Goal: Obtain resource: Obtain resource

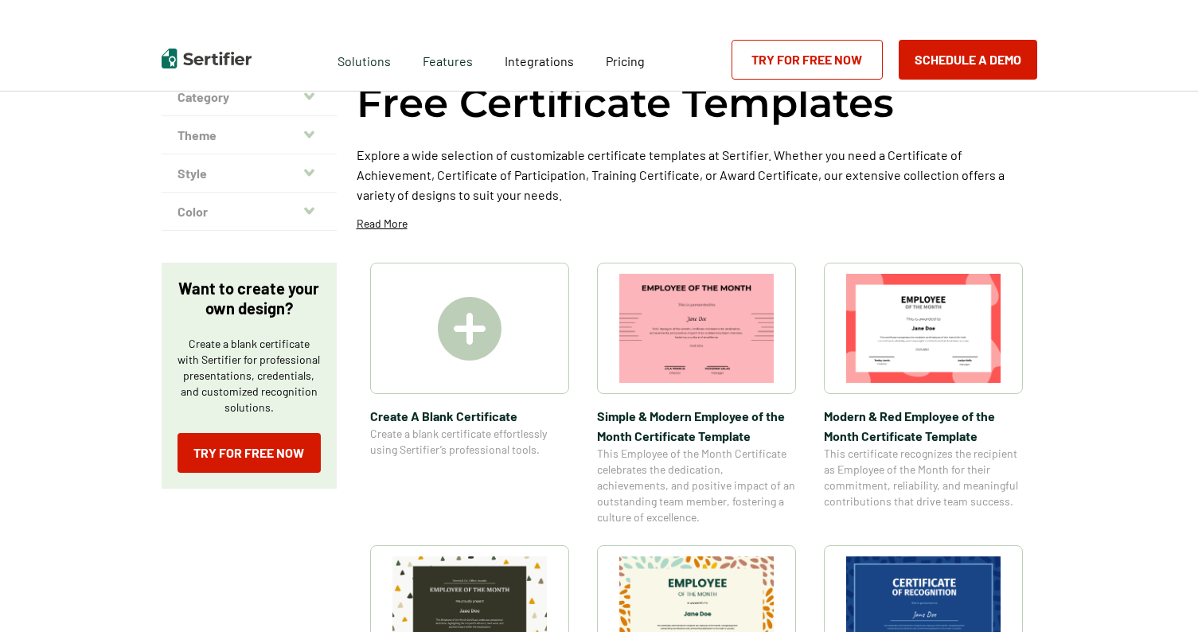
scroll to position [92, 0]
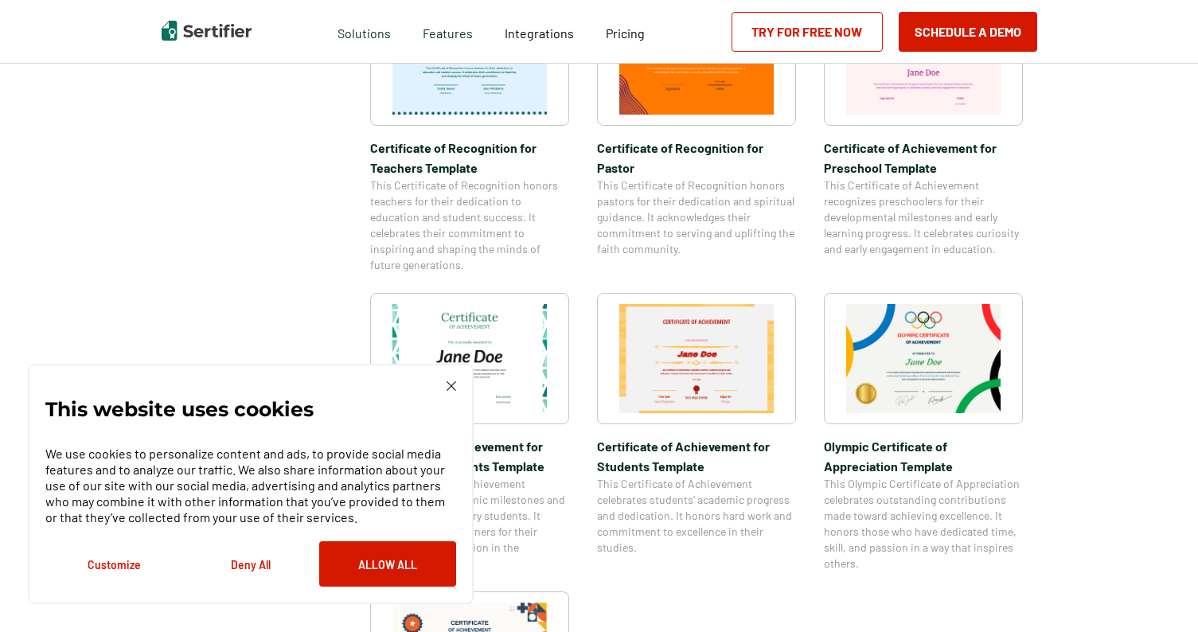
scroll to position [775, 0]
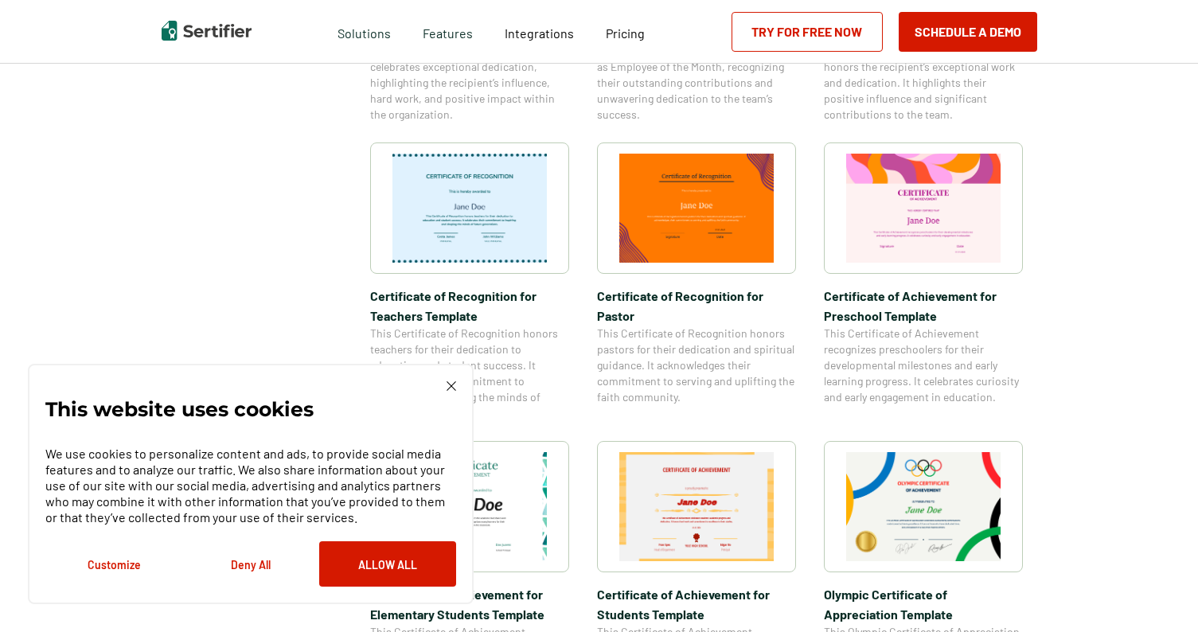
click at [453, 393] on div "This website uses cookies We use cookies to personalize content and ads, to pro…" at bounding box center [250, 483] width 411 height 205
click at [451, 384] on img at bounding box center [452, 386] width 10 height 10
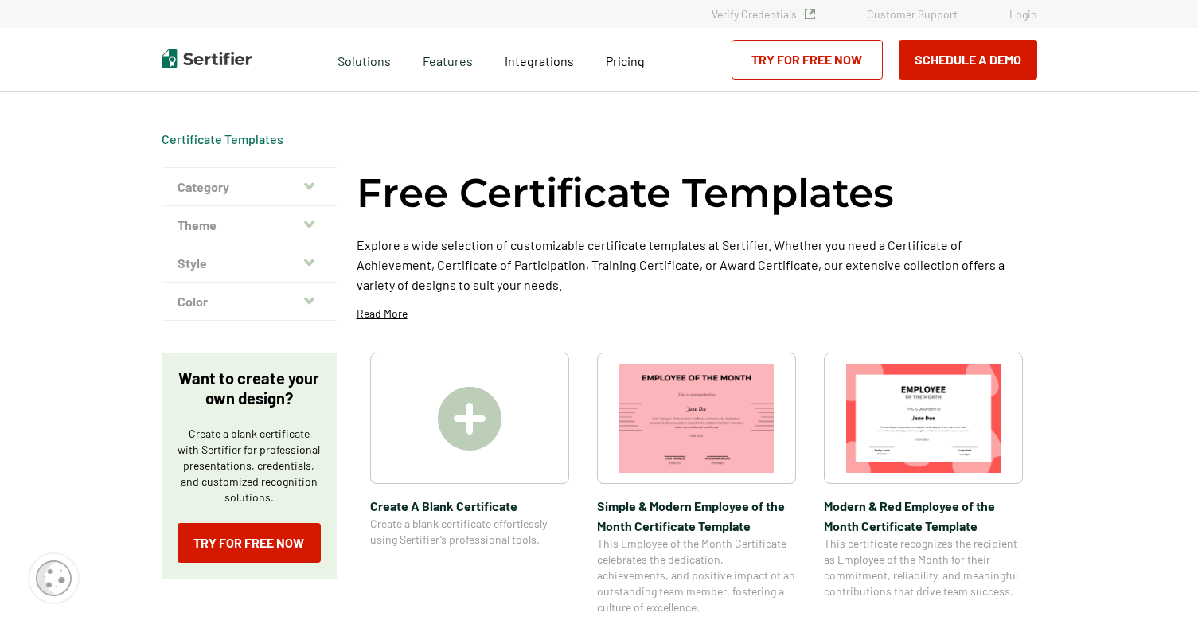
scroll to position [87, 0]
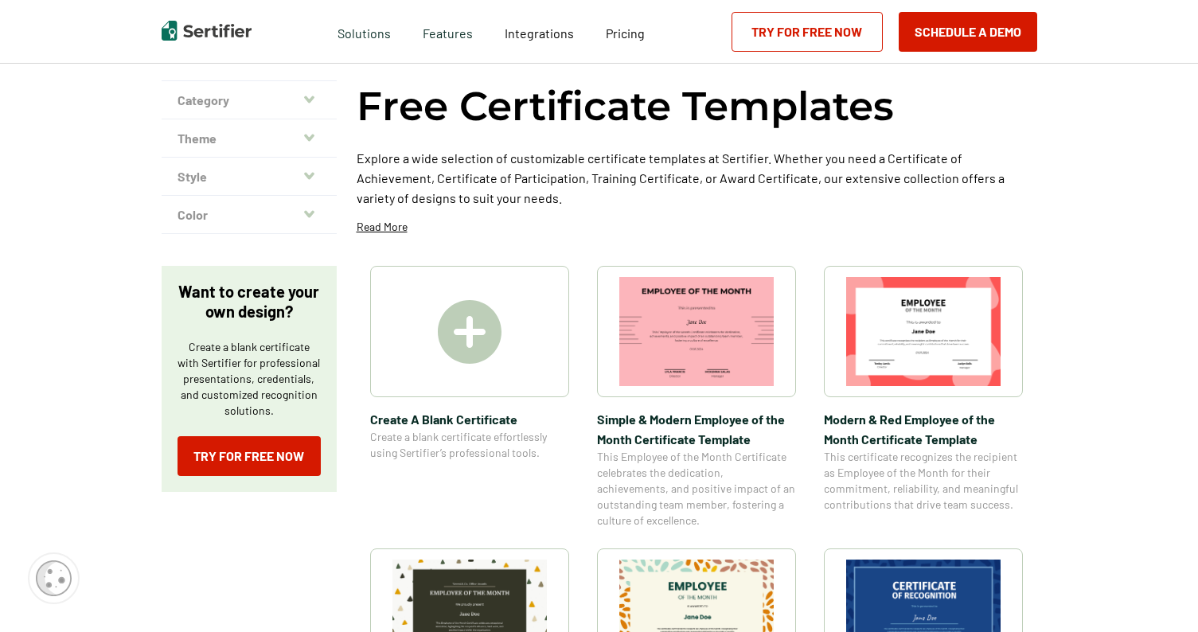
click at [279, 174] on button "Style" at bounding box center [249, 177] width 175 height 38
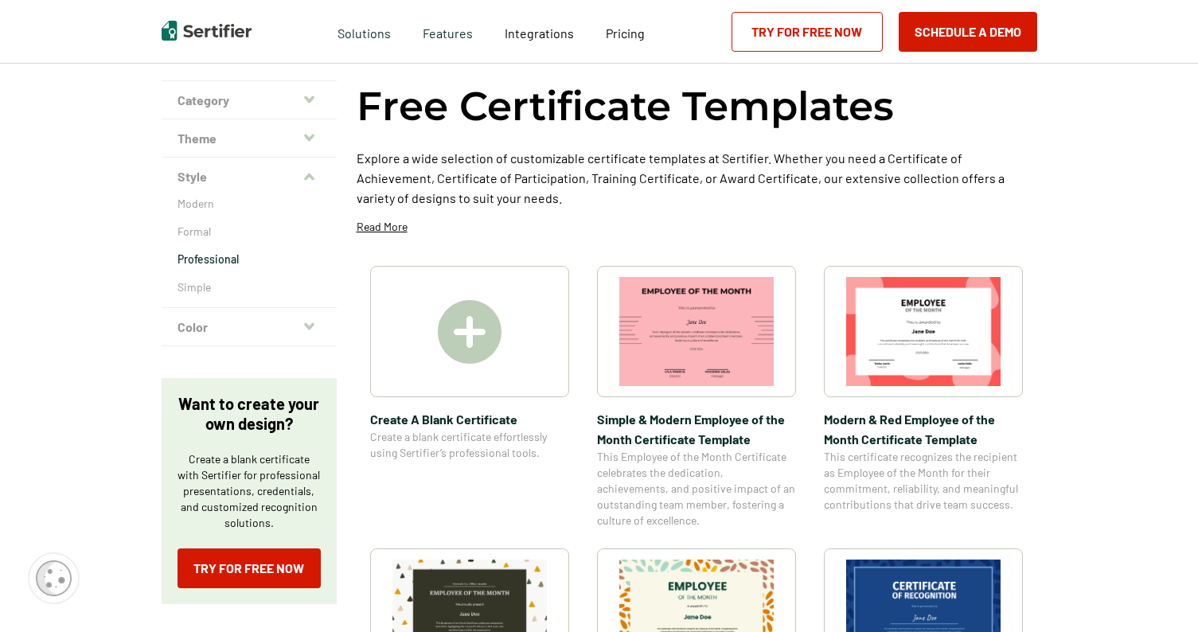
click at [223, 264] on p "Professional" at bounding box center [249, 260] width 143 height 16
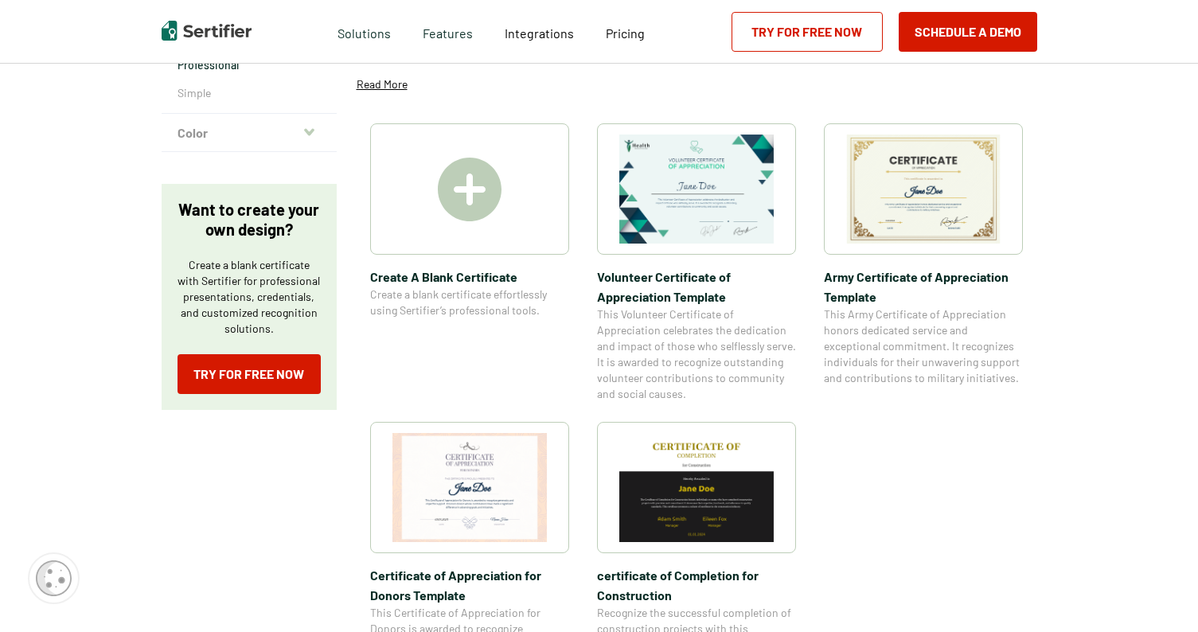
scroll to position [289, 0]
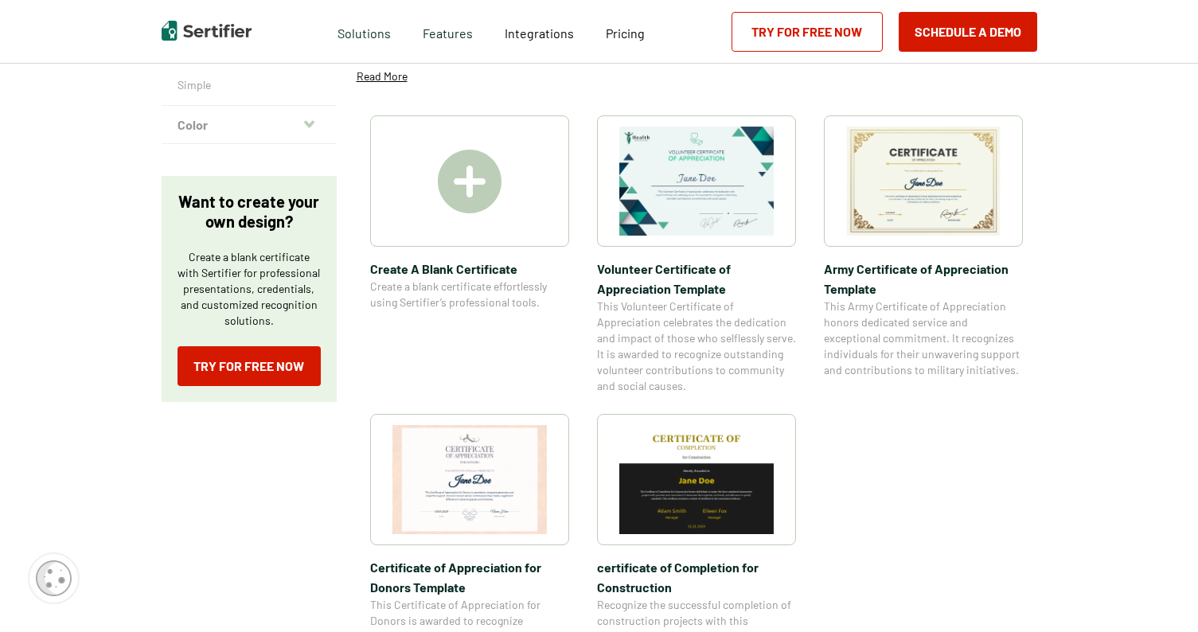
click at [915, 176] on img at bounding box center [923, 181] width 154 height 109
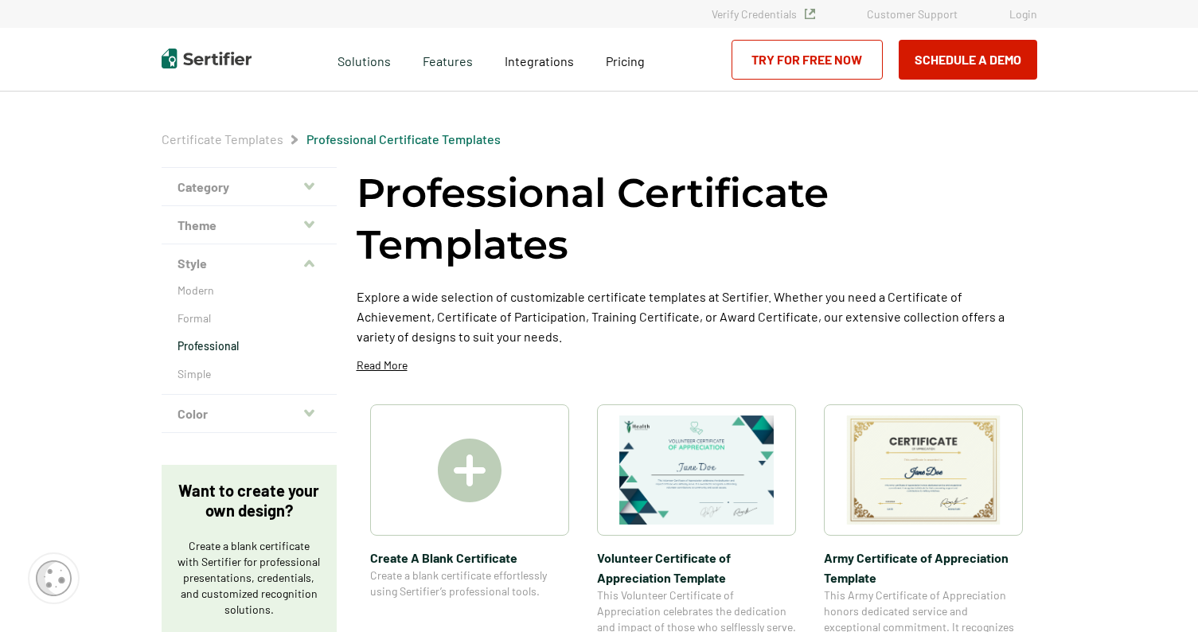
click at [293, 218] on button "Theme" at bounding box center [249, 225] width 175 height 38
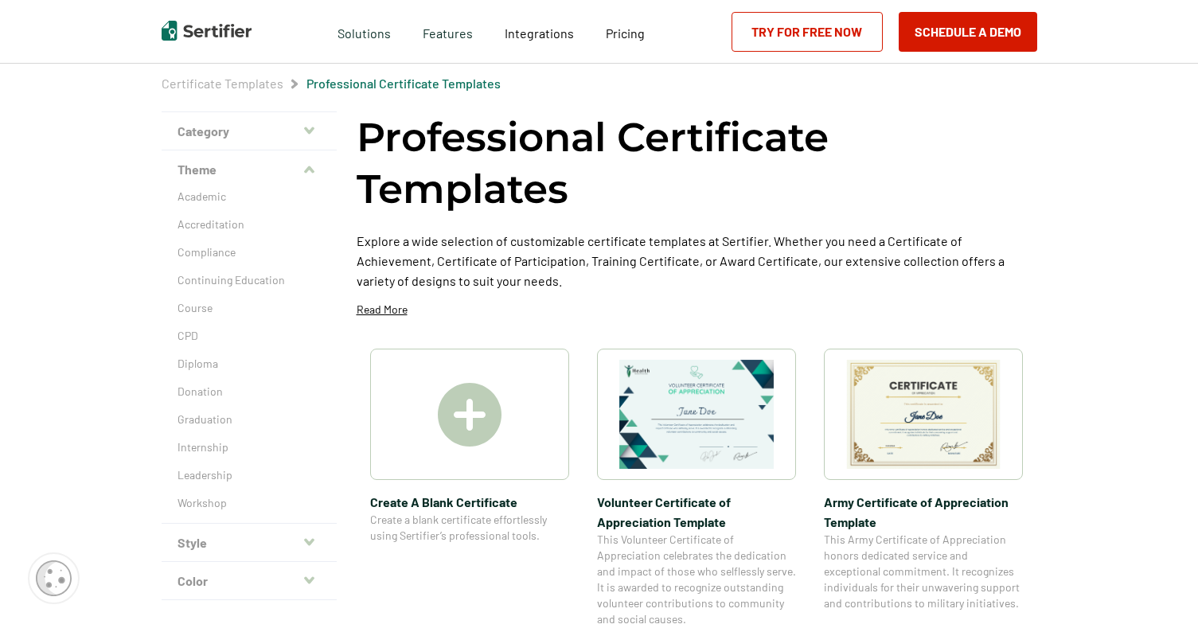
scroll to position [60, 0]
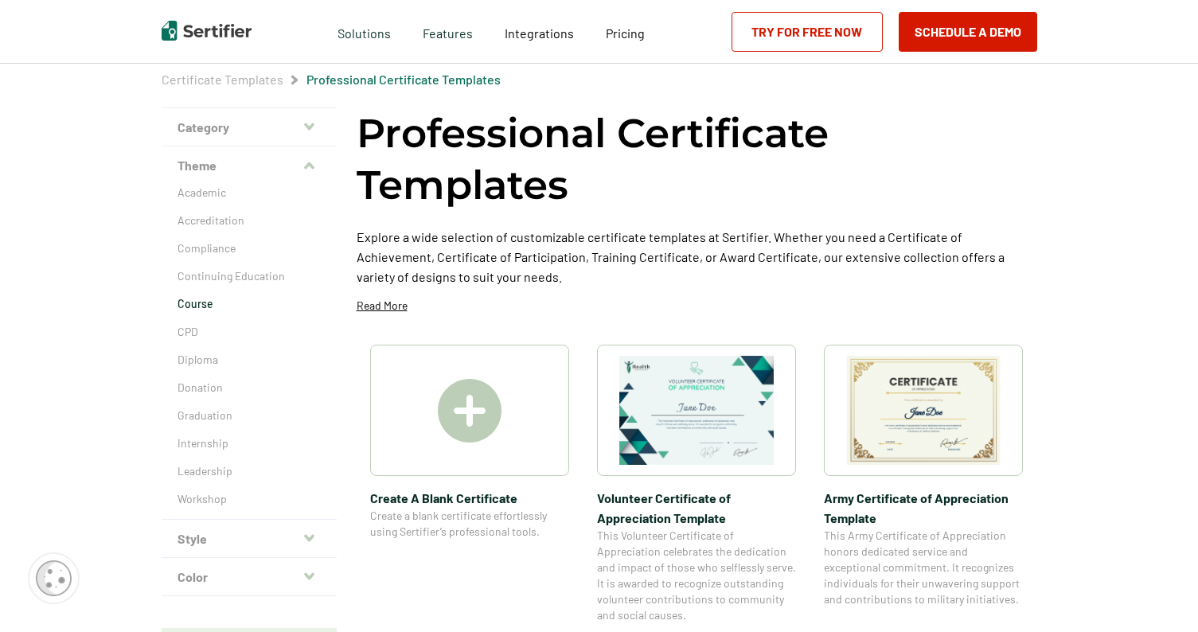
click at [211, 308] on p "Course" at bounding box center [249, 304] width 143 height 16
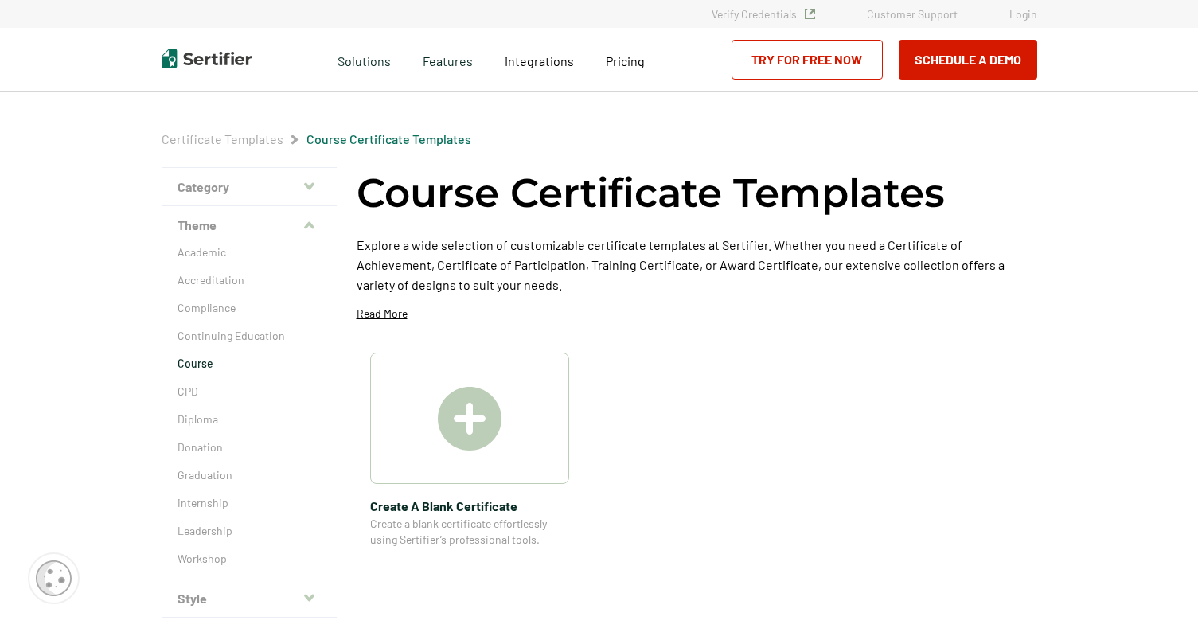
click at [474, 410] on img at bounding box center [470, 419] width 64 height 64
